Goal: Task Accomplishment & Management: Use online tool/utility

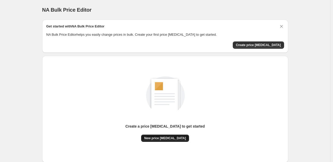
click at [155, 138] on span "New price [MEDICAL_DATA]" at bounding box center [165, 138] width 42 height 4
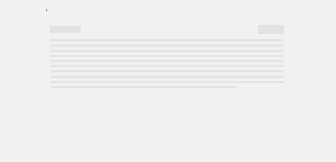
select select "percentage"
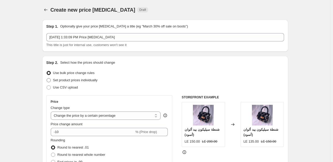
click at [52, 81] on label "Set product prices individually" at bounding box center [71, 80] width 51 height 7
click at [47, 79] on input "Set product prices individually" at bounding box center [47, 78] width 0 height 0
radio input "true"
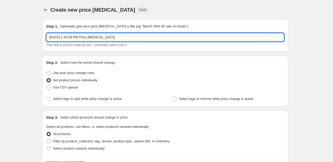
click at [89, 34] on input "[DATE] 1:33:09 PM Price [MEDICAL_DATA]" at bounding box center [165, 37] width 238 height 8
click at [107, 36] on input "[DATE] 1:33:09 PM Price [MEDICAL_DATA]" at bounding box center [165, 37] width 238 height 8
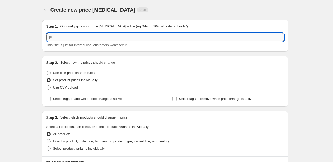
type input "j"
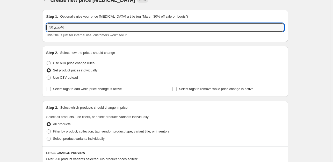
scroll to position [18, 0]
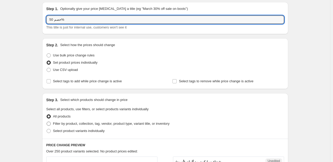
type input "خصم 50%"
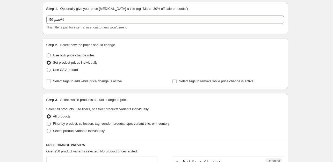
click at [104, 127] on label "Filter by product, collection, tag, vendor, product type, variant title, or inv…" at bounding box center [107, 123] width 123 height 7
click at [47, 122] on input "Filter by product, collection, tag, vendor, product type, variant title, or inv…" at bounding box center [47, 122] width 0 height 0
radio input "true"
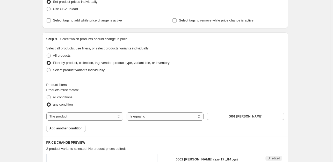
scroll to position [79, 0]
click at [67, 71] on span "Select product variants individually" at bounding box center [79, 70] width 52 height 4
click at [47, 68] on input "Select product variants individually" at bounding box center [47, 68] width 0 height 0
radio input "true"
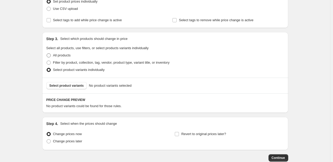
click at [57, 59] on label "All products" at bounding box center [58, 55] width 24 height 7
click at [47, 54] on input "All products" at bounding box center [47, 53] width 0 height 0
radio input "true"
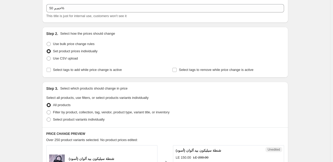
scroll to position [39, 0]
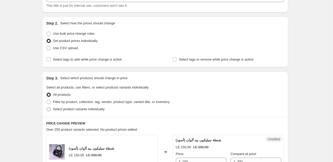
click at [95, 109] on span "Select product variants individually" at bounding box center [79, 109] width 52 height 4
click at [47, 108] on input "Select product variants individually" at bounding box center [47, 107] width 0 height 0
radio input "true"
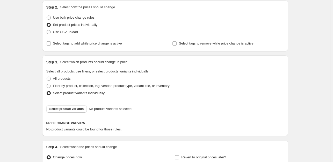
scroll to position [58, 0]
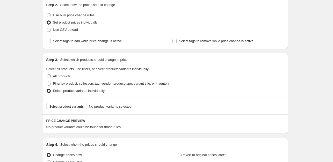
click at [54, 77] on span "All products" at bounding box center [62, 76] width 18 height 4
click at [47, 75] on input "All products" at bounding box center [47, 74] width 0 height 0
radio input "true"
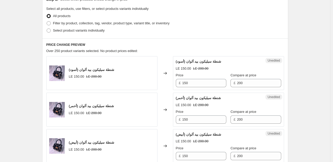
scroll to position [105, 0]
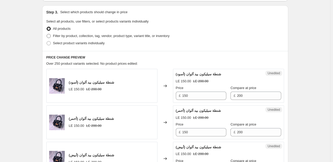
click at [65, 36] on span "Filter by product, collection, tag, vendor, product type, variant title, or inv…" at bounding box center [111, 36] width 117 height 4
click at [47, 34] on input "Filter by product, collection, tag, vendor, product type, variant title, or inv…" at bounding box center [47, 34] width 0 height 0
radio input "true"
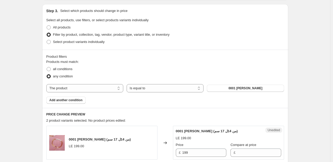
scroll to position [107, 0]
click at [68, 71] on span "all conditions" at bounding box center [62, 69] width 19 height 4
click at [47, 67] on input "all conditions" at bounding box center [47, 67] width 0 height 0
radio input "true"
click at [59, 42] on span "Select product variants individually" at bounding box center [79, 42] width 52 height 4
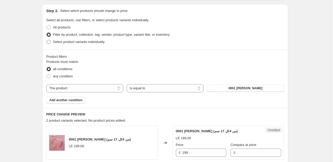
click at [47, 40] on input "Select product variants individually" at bounding box center [47, 40] width 0 height 0
radio input "true"
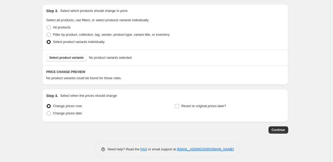
scroll to position [110, 0]
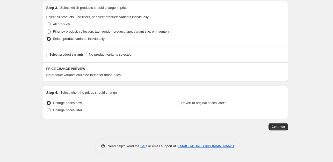
click at [63, 30] on span "Filter by product, collection, tag, vendor, product type, variant title, or inv…" at bounding box center [111, 32] width 117 height 4
click at [47, 30] on input "Filter by product, collection, tag, vendor, product type, variant title, or inv…" at bounding box center [47, 30] width 0 height 0
radio input "true"
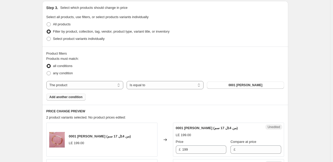
click at [77, 96] on span "Add another condition" at bounding box center [65, 97] width 33 height 4
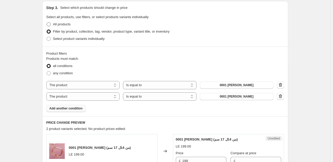
click at [70, 27] on span "All products" at bounding box center [62, 24] width 18 height 5
click at [47, 23] on input "All products" at bounding box center [47, 22] width 0 height 0
radio input "true"
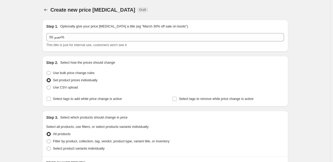
scroll to position [0, 0]
click at [177, 99] on input "Select tags to remove while price change is active" at bounding box center [175, 99] width 4 height 4
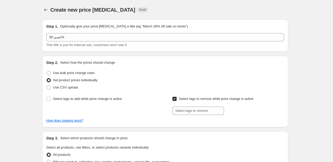
click at [177, 99] on input "Select tags to remove while price change is active" at bounding box center [175, 99] width 4 height 4
checkbox input "false"
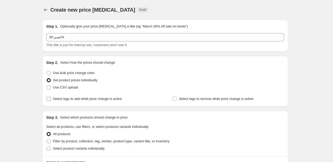
click at [54, 98] on label "Select tags to add while price change is active" at bounding box center [84, 98] width 76 height 7
click at [51, 98] on input "Select tags to add while price change is active" at bounding box center [49, 99] width 4 height 4
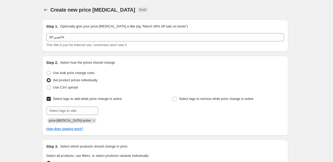
click at [54, 98] on label "Select tags to add while price change is active" at bounding box center [84, 98] width 76 height 7
click at [51, 98] on input "Select tags to add while price change is active" at bounding box center [49, 99] width 4 height 4
checkbox input "false"
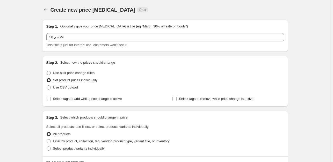
click at [49, 70] on label "Use bulk price change rules" at bounding box center [70, 72] width 48 height 7
click at [47, 71] on input "Use bulk price change rules" at bounding box center [47, 71] width 0 height 0
radio input "true"
select select "percentage"
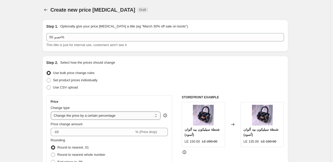
click at [85, 115] on select "Change the price to a certain amount Change the price by a certain amount Chang…" at bounding box center [106, 116] width 110 height 8
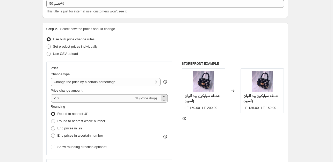
scroll to position [34, 0]
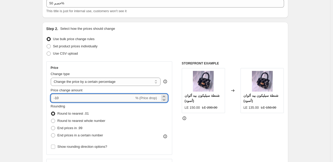
click at [67, 96] on input "-10" at bounding box center [93, 98] width 84 height 8
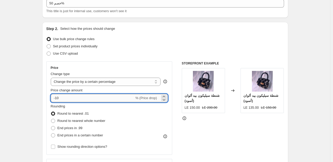
click at [67, 96] on input "-10" at bounding box center [93, 98] width 84 height 8
click at [59, 96] on input "-10" at bounding box center [93, 98] width 84 height 8
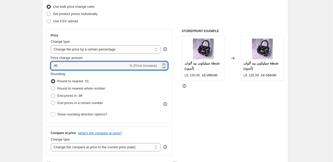
scroll to position [68, 0]
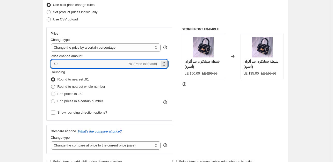
type input "40"
click at [86, 88] on span "Round to nearest whole number" at bounding box center [82, 87] width 48 height 4
click at [51, 85] on input "Round to nearest whole number" at bounding box center [51, 85] width 0 height 0
radio input "true"
click at [99, 61] on input "40" at bounding box center [90, 64] width 78 height 8
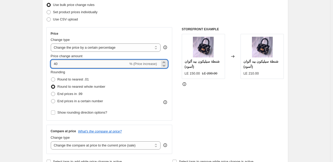
click at [99, 61] on input "40" at bounding box center [90, 64] width 78 height 8
type input "4"
type input "-40"
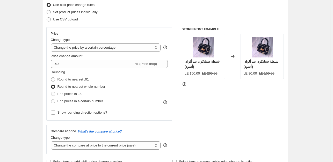
click at [144, 77] on div "Rounding Round to nearest .01 Round to nearest whole number End prices in .99 E…" at bounding box center [109, 87] width 117 height 35
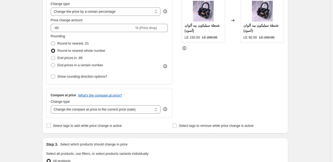
scroll to position [104, 0]
click at [78, 60] on label "End prices in .99" at bounding box center [67, 57] width 32 height 7
click at [51, 56] on input "End prices in .99" at bounding box center [51, 56] width 0 height 0
radio input "true"
click at [82, 67] on span "End prices in a certain number" at bounding box center [81, 64] width 46 height 5
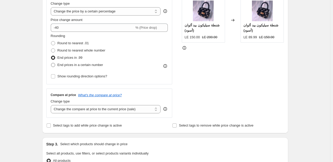
click at [51, 63] on input "End prices in a certain number" at bounding box center [51, 63] width 0 height 0
radio input "true"
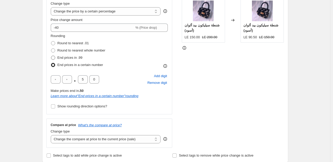
click at [78, 59] on span "End prices in .99" at bounding box center [70, 58] width 25 height 4
click at [51, 56] on input "End prices in .99" at bounding box center [51, 56] width 0 height 0
radio input "true"
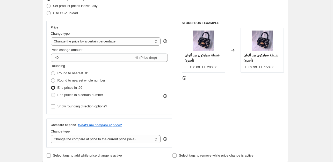
scroll to position [73, 0]
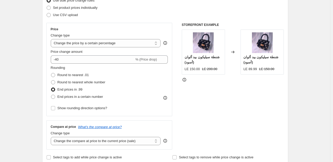
click at [210, 70] on strike "LE 200.00" at bounding box center [209, 69] width 15 height 5
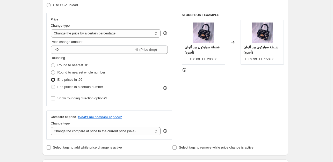
scroll to position [83, 0]
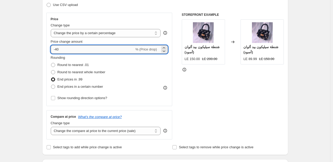
click at [96, 51] on input "-40" at bounding box center [93, 49] width 84 height 8
type input "-30"
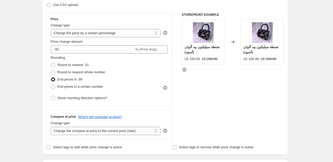
click at [150, 97] on div "Rounding Round to nearest .01 Round to nearest whole number End prices in .99 E…" at bounding box center [109, 78] width 117 height 47
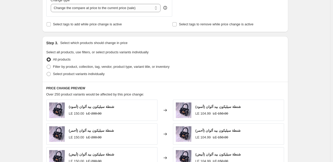
scroll to position [356, 0]
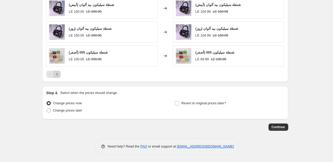
click at [59, 76] on icon "Next" at bounding box center [56, 74] width 5 height 5
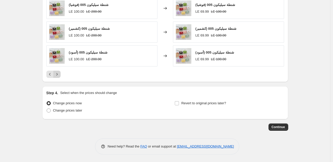
click at [58, 77] on button "Next" at bounding box center [56, 74] width 7 height 7
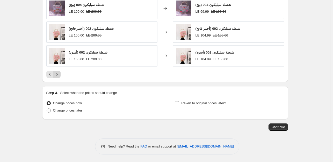
click at [56, 75] on icon "Next" at bounding box center [56, 74] width 5 height 5
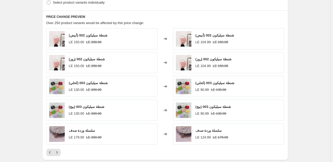
scroll to position [319, 0]
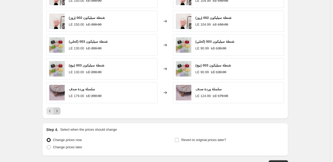
click at [58, 108] on button "Next" at bounding box center [56, 111] width 7 height 7
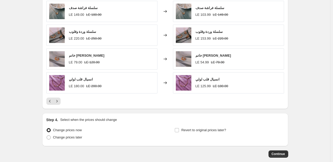
scroll to position [330, 0]
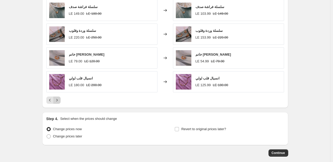
click at [58, 100] on icon "Next" at bounding box center [56, 100] width 5 height 5
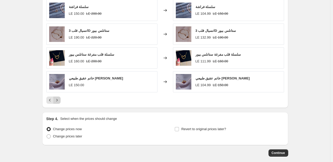
click at [58, 100] on icon "Next" at bounding box center [56, 100] width 5 height 5
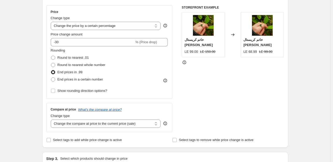
scroll to position [90, 0]
click at [70, 54] on label "Round to nearest .01" at bounding box center [70, 57] width 38 height 7
click at [51, 55] on input "Round to nearest .01" at bounding box center [51, 55] width 0 height 0
radio input "true"
click at [138, 67] on div "Rounding Round to nearest .01 Round to nearest whole number End prices in .99 E…" at bounding box center [109, 65] width 117 height 35
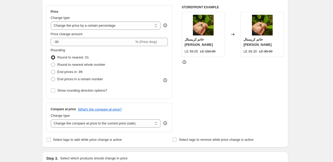
click at [132, 57] on div "Rounding Round to nearest .01 Round to nearest whole number End prices in .99 E…" at bounding box center [109, 65] width 117 height 35
click at [87, 64] on span "Round to nearest whole number" at bounding box center [82, 65] width 48 height 4
click at [51, 63] on input "Round to nearest whole number" at bounding box center [51, 63] width 0 height 0
radio input "true"
click at [126, 71] on div "Rounding Round to nearest .01 Round to nearest whole number End prices in .99 E…" at bounding box center [109, 65] width 117 height 35
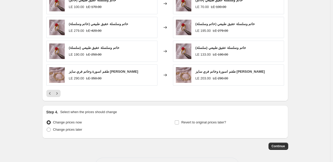
scroll to position [352, 0]
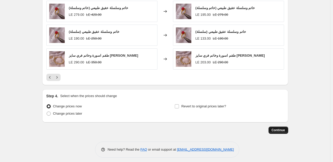
click at [279, 133] on button "Continue" at bounding box center [279, 130] width 20 height 7
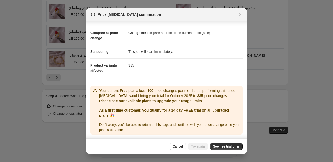
scroll to position [0, 0]
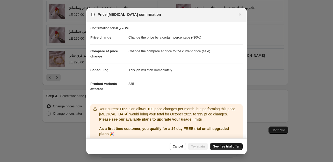
click at [221, 146] on span "See free trial offer" at bounding box center [226, 147] width 26 height 4
click at [239, 17] on icon "Close" at bounding box center [240, 14] width 5 height 5
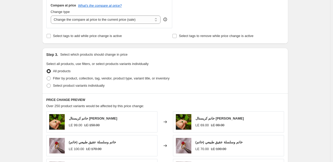
scroll to position [194, 0]
click at [94, 79] on span "Filter by product, collection, tag, vendor, product type, variant title, or inv…" at bounding box center [111, 79] width 117 height 4
click at [47, 77] on input "Filter by product, collection, tag, vendor, product type, variant title, or inv…" at bounding box center [47, 77] width 0 height 0
radio input "true"
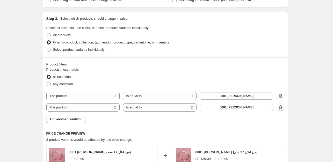
scroll to position [245, 0]
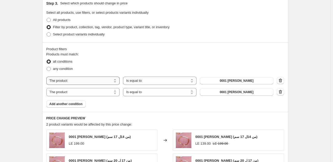
click at [106, 81] on select "The product The product's collection The product's vendor The product's status …" at bounding box center [83, 81] width 74 height 8
select select "collection"
click at [177, 82] on select "Is equal to Is not equal to" at bounding box center [160, 81] width 74 height 8
click at [228, 81] on span "اكسسوارات [PERSON_NAME]" at bounding box center [237, 81] width 42 height 4
click at [109, 92] on select "The product The product's collection The product's vendor The product's status …" at bounding box center [83, 92] width 74 height 8
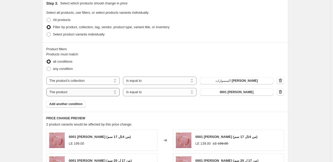
select select "collection"
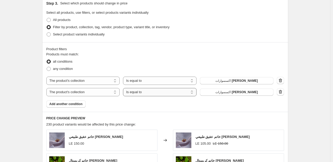
click at [144, 94] on select "Is equal to Is not equal to" at bounding box center [160, 92] width 74 height 8
click at [149, 93] on select "Is equal to Is not equal to" at bounding box center [160, 92] width 74 height 8
click at [224, 95] on button "اكسسوارات [PERSON_NAME]" at bounding box center [237, 92] width 74 height 7
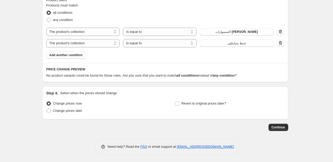
scroll to position [295, 0]
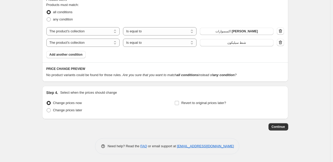
click at [281, 125] on span "Continue" at bounding box center [278, 127] width 13 height 4
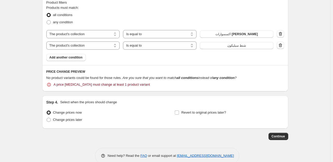
scroll to position [331, 0]
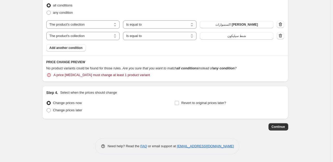
click at [126, 77] on span "A price [MEDICAL_DATA] must change at least 1 product variant" at bounding box center [102, 75] width 96 height 5
click at [58, 67] on span "No product variants could be found for those rules." at bounding box center [83, 68] width 75 height 4
click at [62, 13] on span "any condition" at bounding box center [63, 13] width 20 height 4
click at [47, 11] on input "any condition" at bounding box center [47, 11] width 0 height 0
radio input "true"
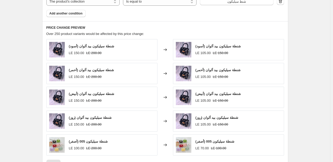
scroll to position [296, 0]
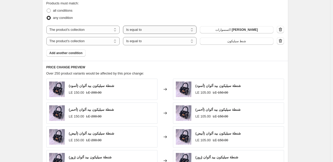
click at [153, 30] on select "Is equal to Is not equal to" at bounding box center [160, 30] width 74 height 8
click at [280, 41] on icon "button" at bounding box center [280, 40] width 5 height 5
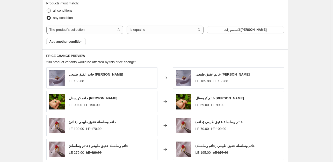
click at [65, 13] on label "all conditions" at bounding box center [59, 10] width 26 height 7
click at [47, 9] on input "all conditions" at bounding box center [47, 9] width 0 height 0
radio input "true"
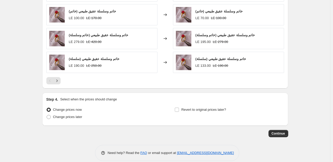
scroll to position [414, 0]
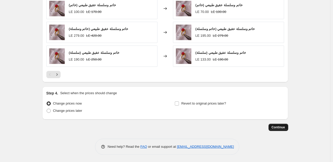
click at [285, 126] on span "Continue" at bounding box center [278, 127] width 13 height 4
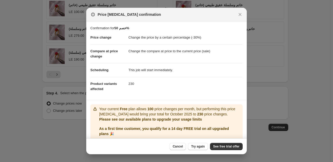
scroll to position [18, 0]
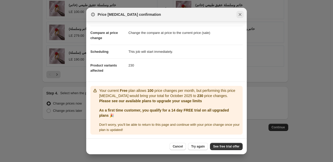
click at [241, 16] on icon "Close" at bounding box center [240, 14] width 3 height 3
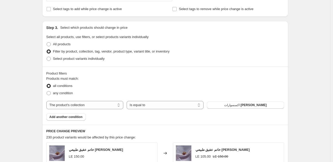
scroll to position [221, 0]
click at [60, 60] on span "Select product variants individually" at bounding box center [79, 59] width 52 height 4
click at [47, 57] on input "Select product variants individually" at bounding box center [47, 57] width 0 height 0
radio input "true"
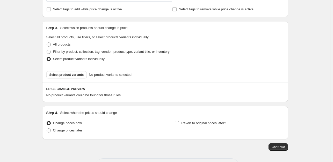
scroll to position [232, 0]
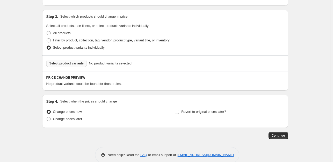
click at [70, 66] on button "Select product variants" at bounding box center [66, 63] width 41 height 7
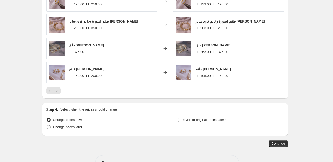
scroll to position [366, 0]
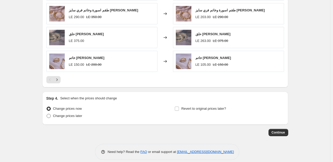
click at [77, 117] on span "Change prices later" at bounding box center [67, 116] width 29 height 4
click at [47, 114] on input "Change prices later" at bounding box center [47, 114] width 0 height 0
radio input "true"
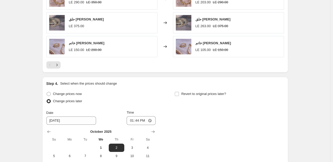
scroll to position [381, 0]
click at [72, 93] on span "Change prices now" at bounding box center [67, 93] width 29 height 4
click at [47, 92] on input "Change prices now" at bounding box center [47, 91] width 0 height 0
radio input "true"
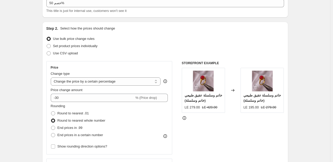
scroll to position [36, 0]
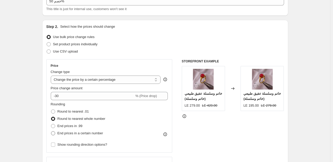
click at [98, 133] on span "End prices in a certain number" at bounding box center [81, 133] width 46 height 4
click at [51, 132] on input "End prices in a certain number" at bounding box center [51, 131] width 0 height 0
radio input "true"
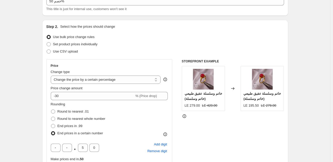
click at [98, 133] on span "End prices in a certain number" at bounding box center [81, 133] width 46 height 4
click at [51, 132] on input "End prices in a certain number" at bounding box center [51, 131] width 0 height 0
click at [96, 117] on span "Round to nearest whole number" at bounding box center [82, 119] width 48 height 4
click at [51, 117] on input "Round to nearest whole number" at bounding box center [51, 117] width 0 height 0
radio input "true"
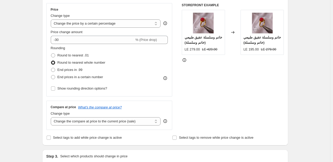
scroll to position [93, 0]
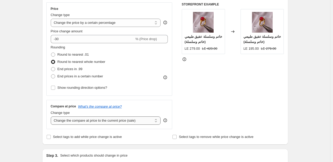
click at [124, 120] on select "Change the compare at price to the current price (sale) Change the compare at p…" at bounding box center [106, 121] width 110 height 8
click at [52, 117] on select "Change the compare at price to the current price (sale) Change the compare at p…" at bounding box center [106, 121] width 110 height 8
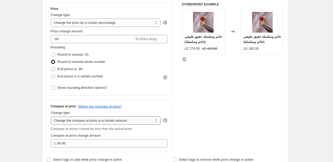
click at [131, 121] on select "Change the compare at price to the current price (sale) Change the compare at p…" at bounding box center [106, 121] width 110 height 8
select select "percentage"
click at [52, 117] on select "Change the compare at price to the current price (sale) Change the compare at p…" at bounding box center [106, 121] width 110 height 8
type input "-15"
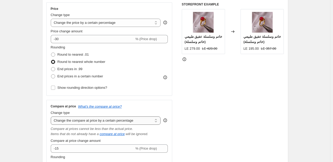
click at [136, 119] on select "Change the compare at price to the current price (sale) Change the compare at p…" at bounding box center [106, 121] width 110 height 8
select select "bp"
click at [52, 117] on select "Change the compare at price to the current price (sale) Change the compare at p…" at bounding box center [106, 121] width 110 height 8
type input "12.00"
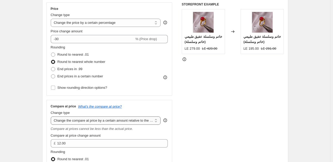
click at [141, 119] on select "Change the compare at price to the current price (sale) Change the compare at p…" at bounding box center [106, 121] width 110 height 8
select select "no_change"
click at [52, 117] on select "Change the compare at price to the current price (sale) Change the compare at p…" at bounding box center [106, 121] width 110 height 8
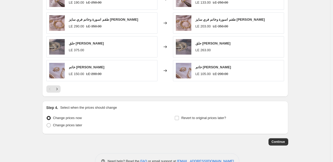
scroll to position [371, 0]
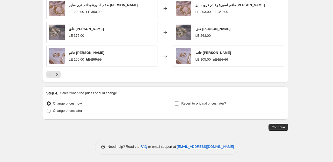
click at [279, 128] on span "Continue" at bounding box center [278, 127] width 13 height 4
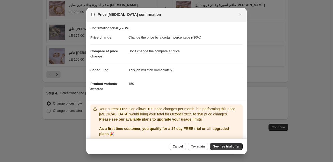
scroll to position [18, 0]
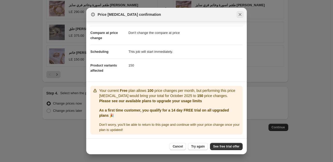
click at [238, 17] on icon "Close" at bounding box center [240, 14] width 5 height 5
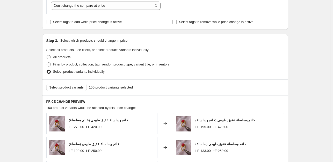
scroll to position [219, 0]
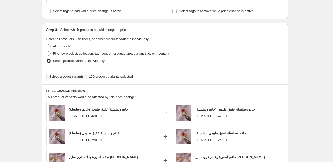
click at [68, 77] on span "Select product variants" at bounding box center [66, 77] width 34 height 4
click at [78, 76] on span "Select product variants" at bounding box center [66, 77] width 34 height 4
click at [74, 77] on span "Select product variants" at bounding box center [66, 77] width 34 height 4
click at [76, 78] on span "Select product variants" at bounding box center [66, 77] width 34 height 4
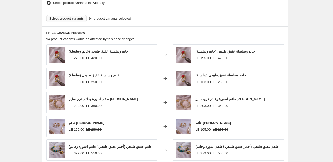
scroll to position [275, 0]
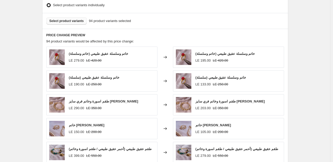
click at [80, 19] on button "Select product variants" at bounding box center [66, 20] width 41 height 7
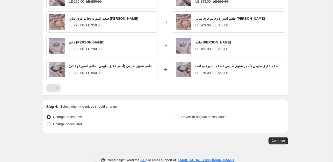
scroll to position [371, 0]
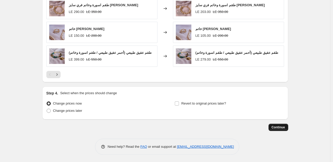
click at [285, 125] on span "Continue" at bounding box center [278, 127] width 13 height 4
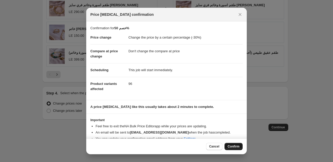
click at [237, 146] on span "Confirm" at bounding box center [234, 147] width 12 height 4
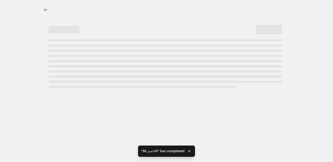
select select "percentage"
select select "no_change"
